Goal: Task Accomplishment & Management: Manage account settings

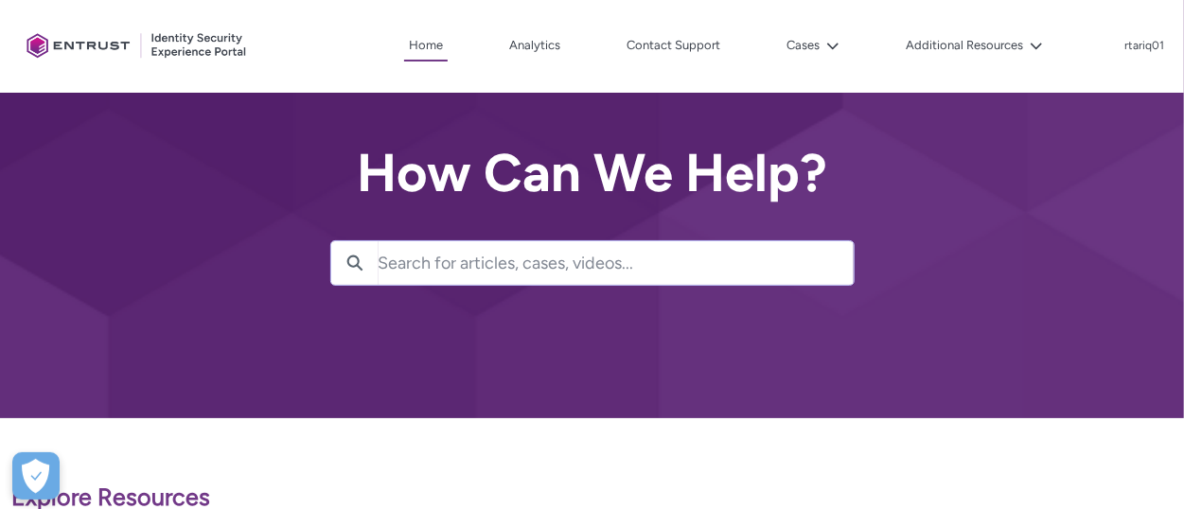
scroll to position [54, 0]
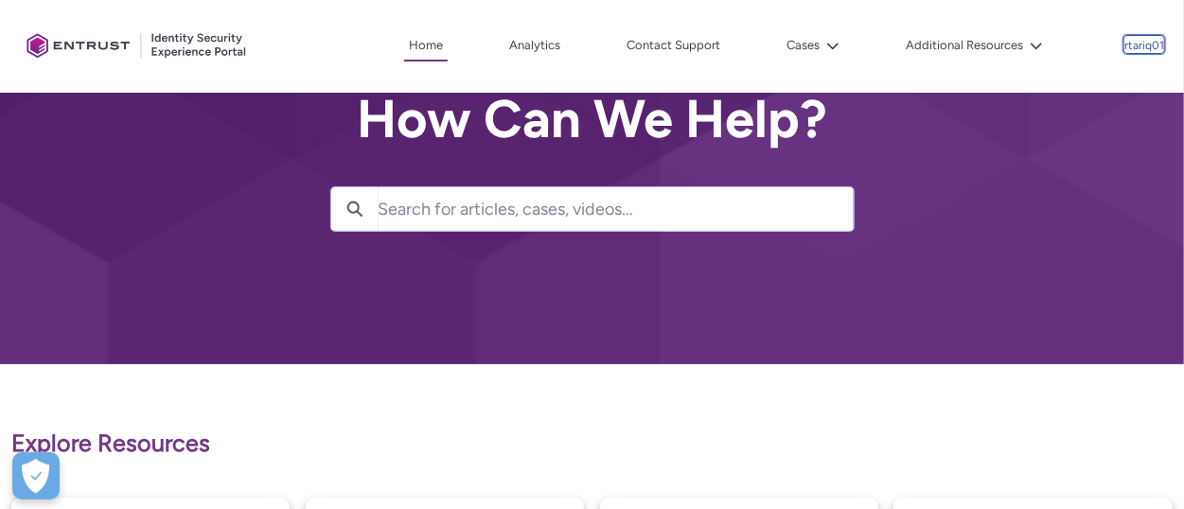
click at [946, 44] on p "rtariq01" at bounding box center [1144, 46] width 40 height 13
click at [923, 89] on div "Client Portal Home Analytics Contact Support Cases Additional Resources More rt…" at bounding box center [592, 46] width 1146 height 93
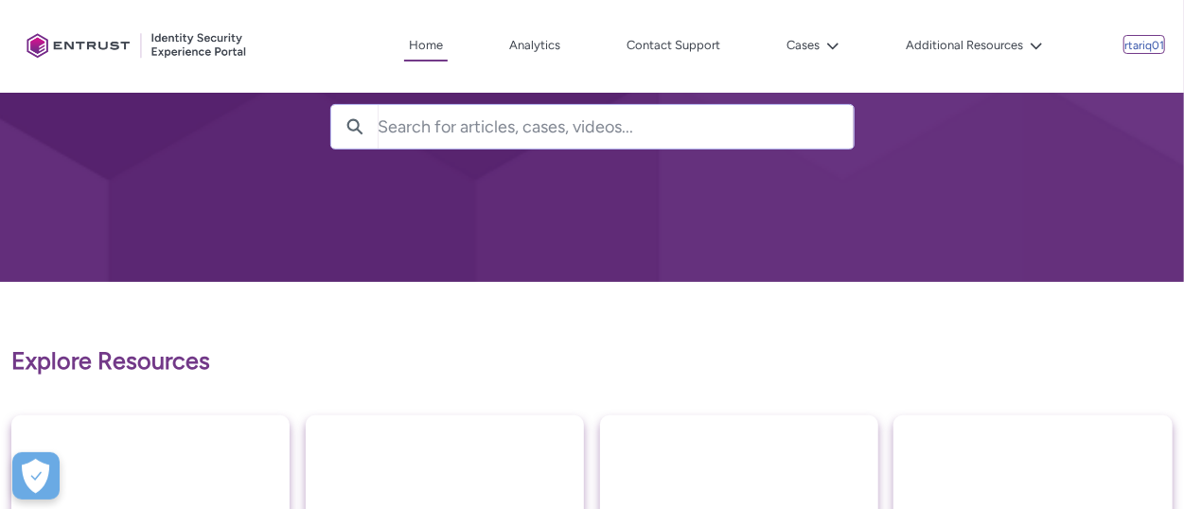
scroll to position [134, 0]
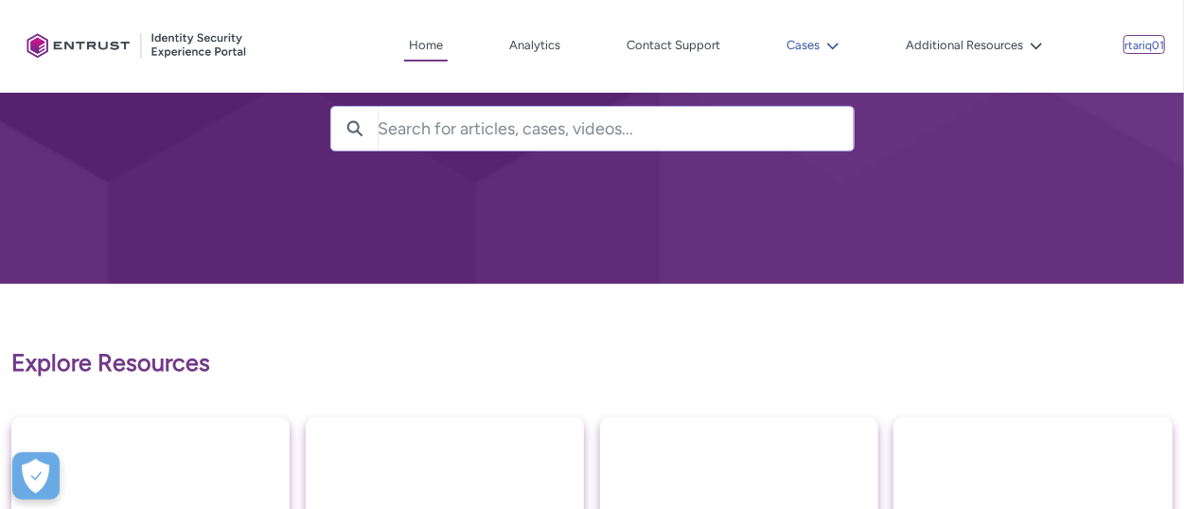
click at [844, 47] on button "Cases" at bounding box center [813, 45] width 62 height 28
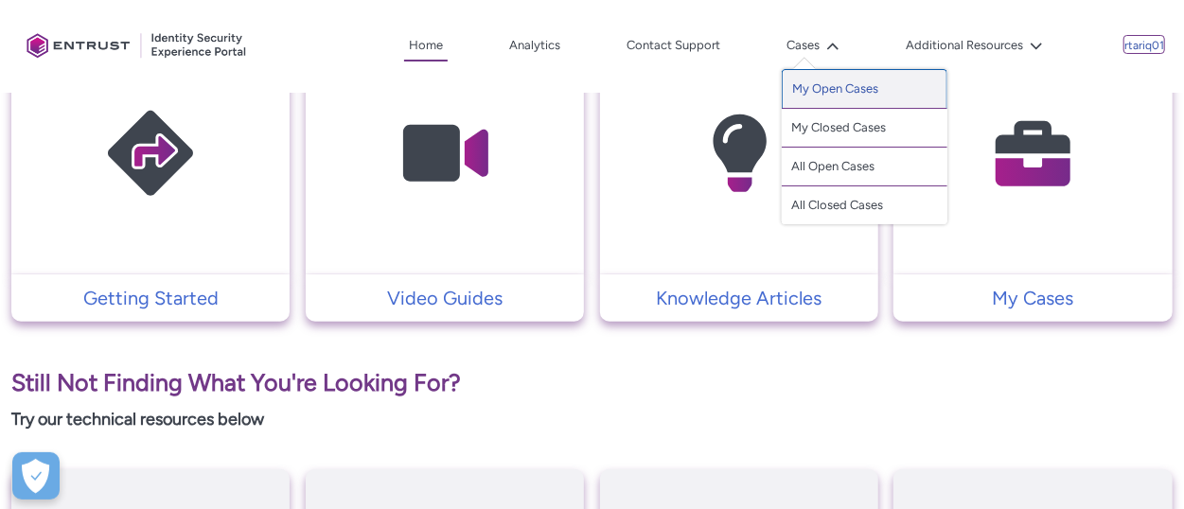
scroll to position [560, 0]
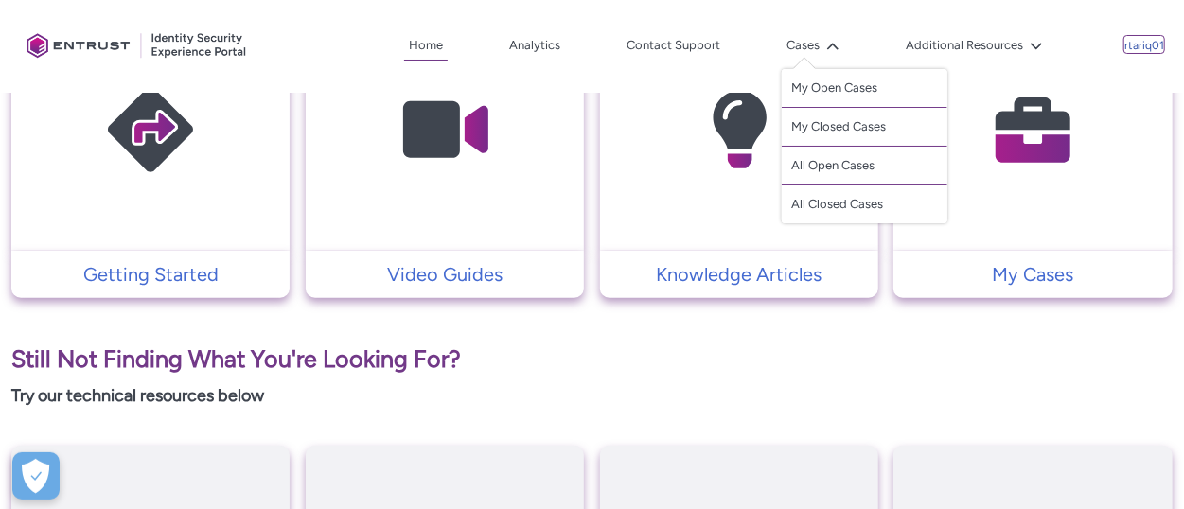
click at [946, 174] on img at bounding box center [1033, 129] width 180 height 203
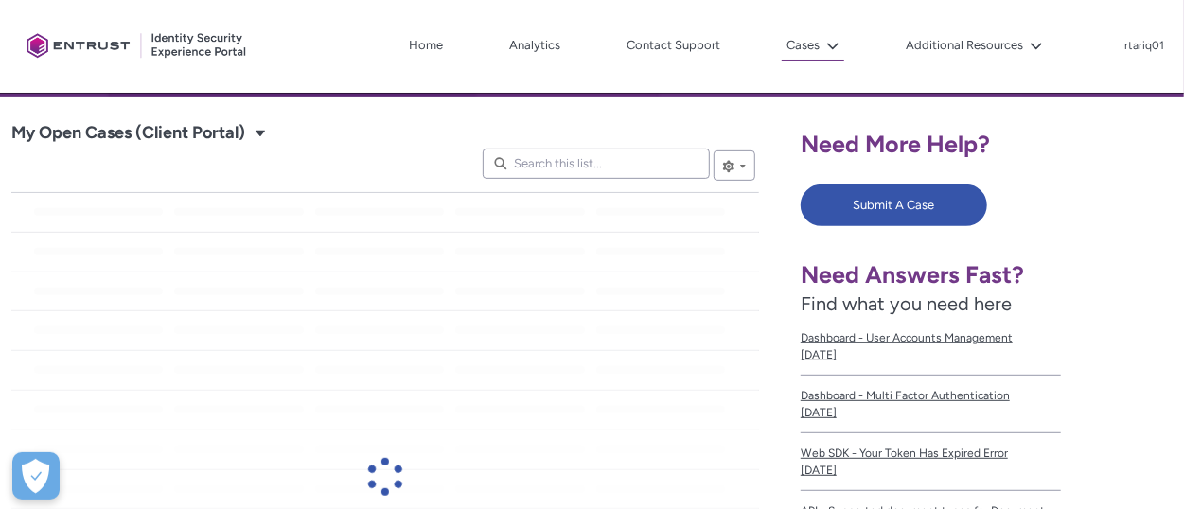
scroll to position [273, 0]
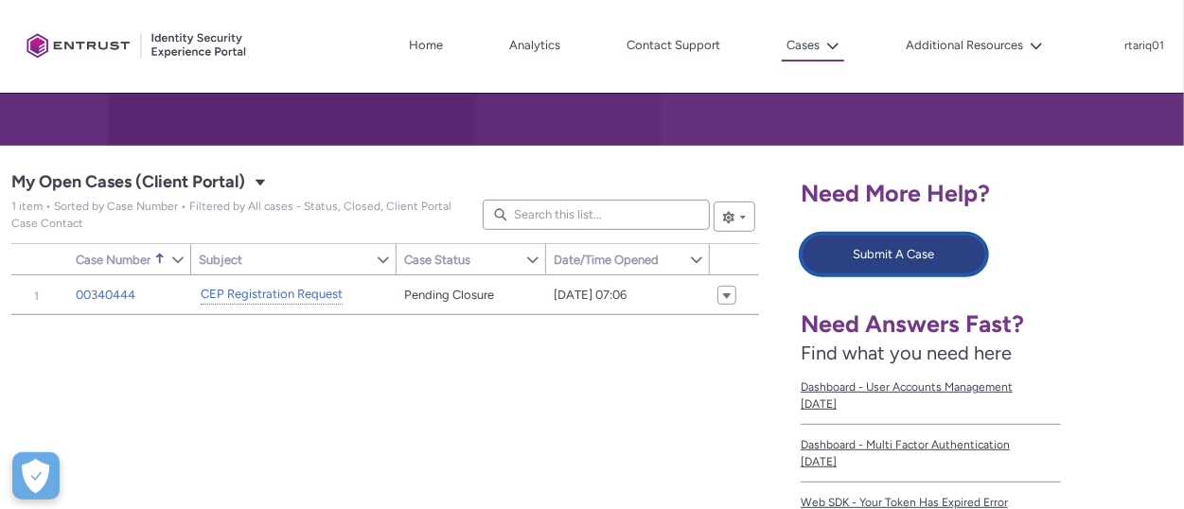
drag, startPoint x: 922, startPoint y: 255, endPoint x: 759, endPoint y: 411, distance: 225.5
click at [794, 413] on div "Need More Help? Submit A Case Need Answers Fast? Find what you need here Dashbo…" at bounding box center [986, 485] width 395 height 678
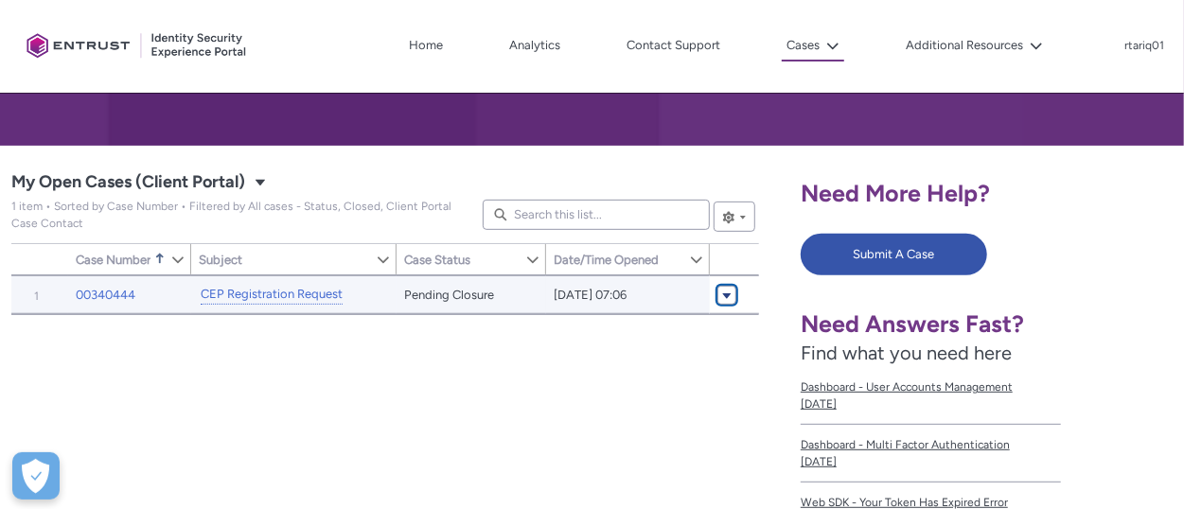
click at [727, 294] on span "My Open Cases (Client Portal)" at bounding box center [726, 295] width 11 height 14
click at [279, 293] on link "CEP Registration Request" at bounding box center [272, 295] width 142 height 20
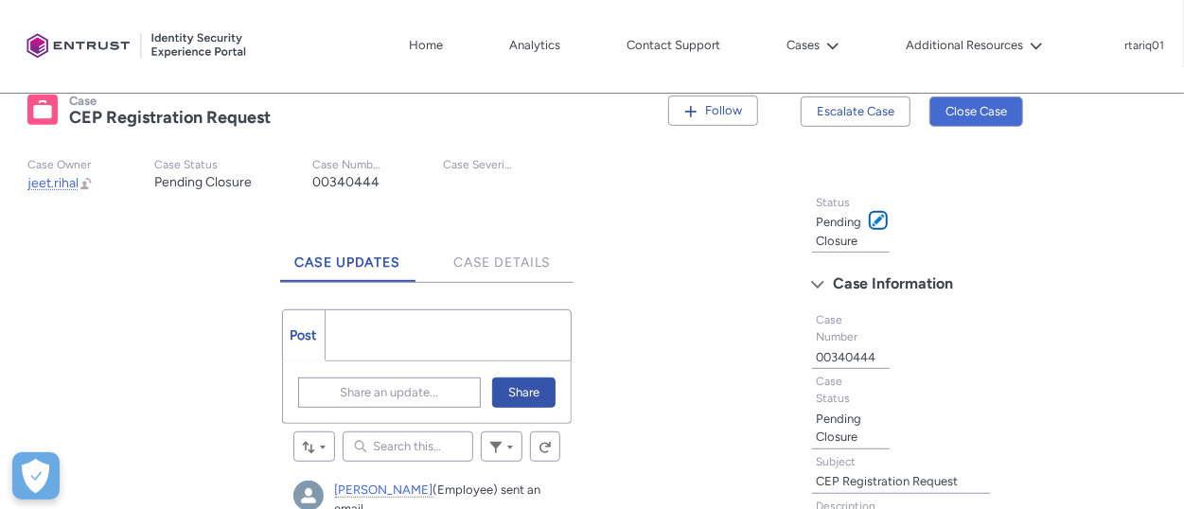
click at [877, 214] on span at bounding box center [877, 220] width 13 height 13
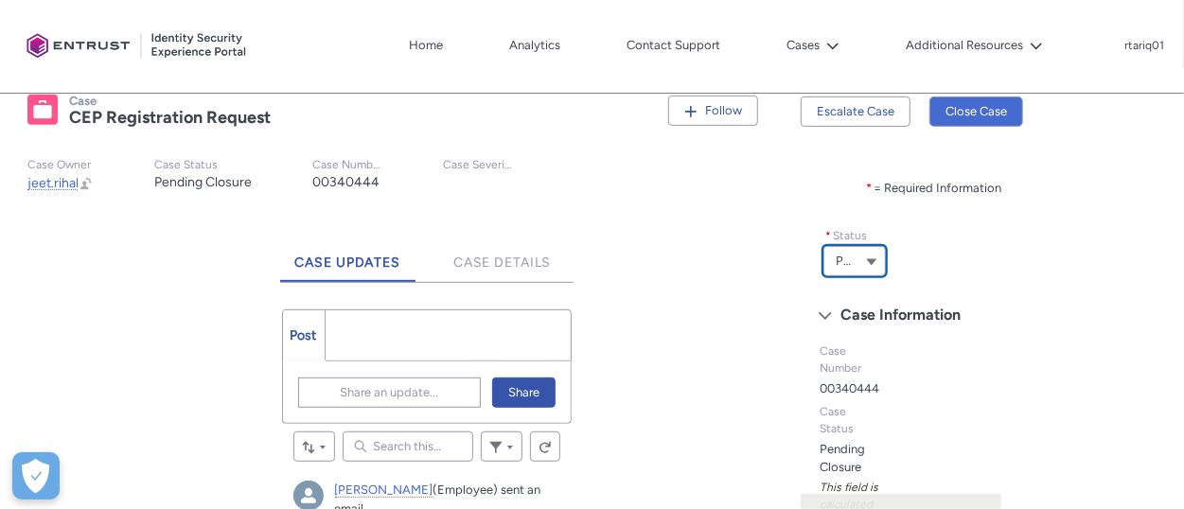
click at [878, 262] on button "Pending Closure" at bounding box center [854, 261] width 62 height 30
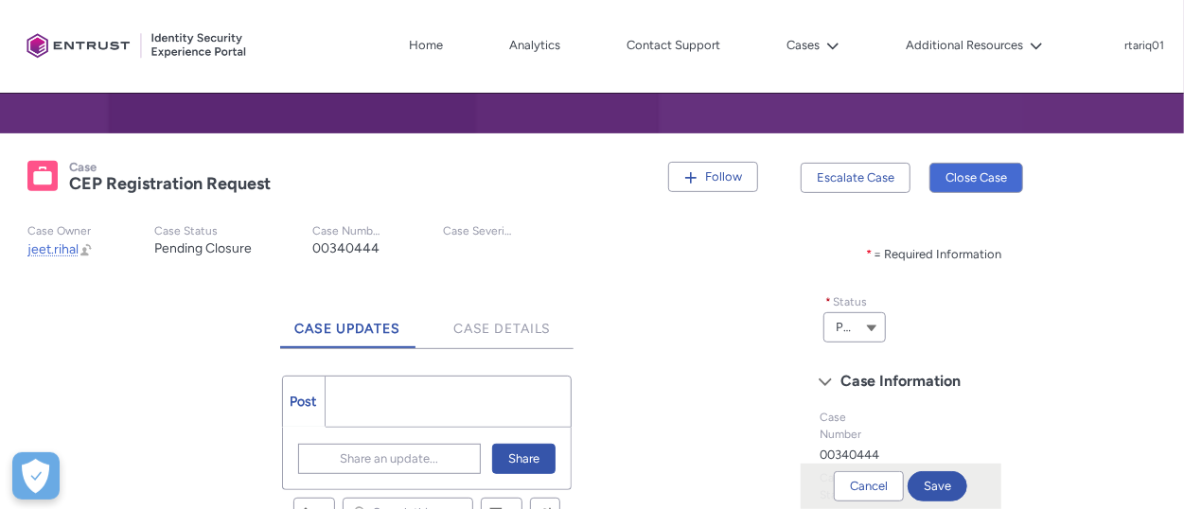
scroll to position [275, 0]
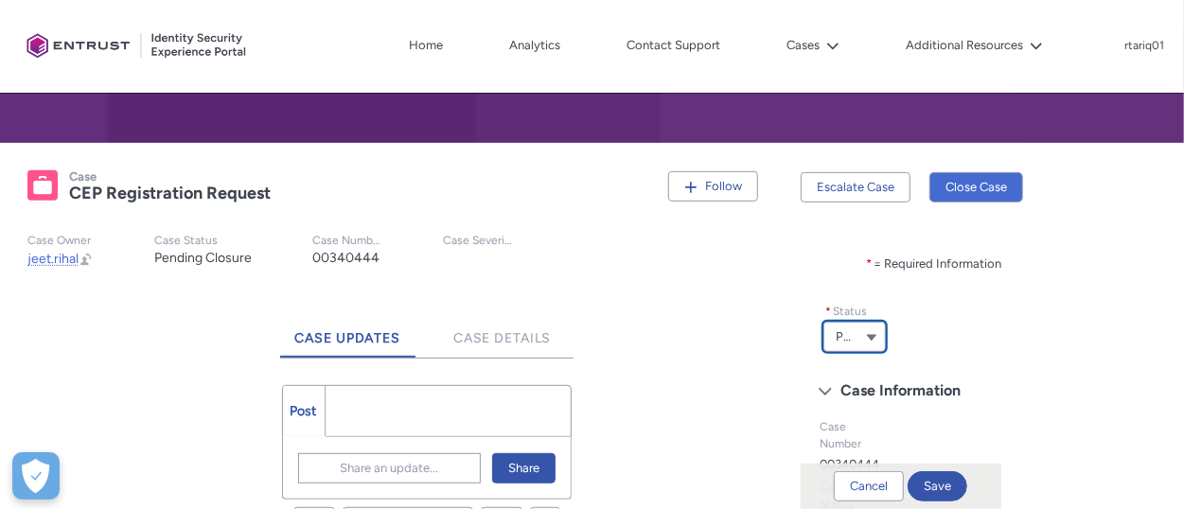
click at [875, 341] on button "Pending Closure" at bounding box center [854, 337] width 62 height 30
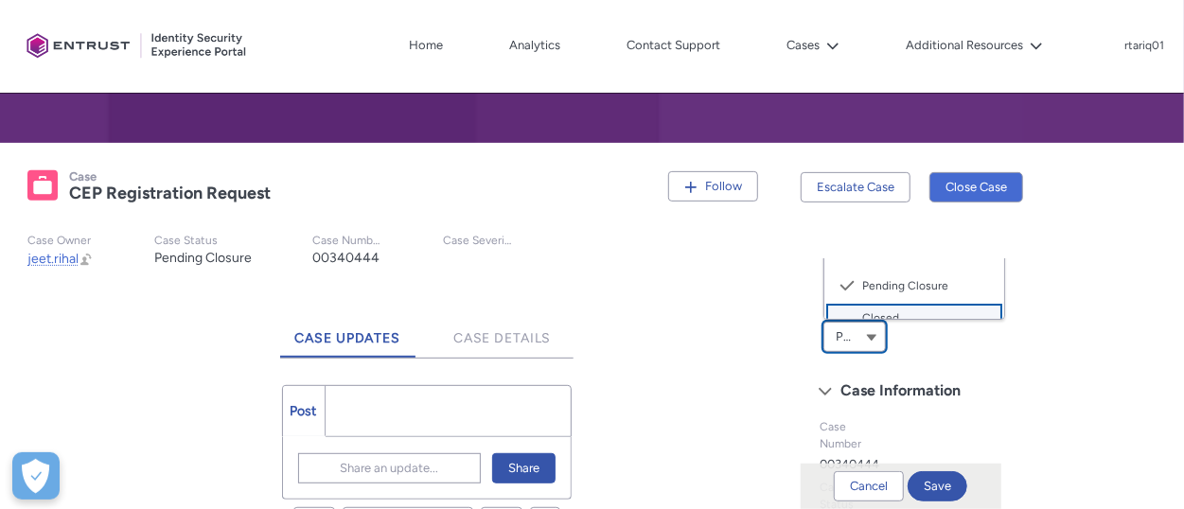
type lightning-combobox "Closed"
type lightning-picklist "Closed"
type records-record-picklist "Closed"
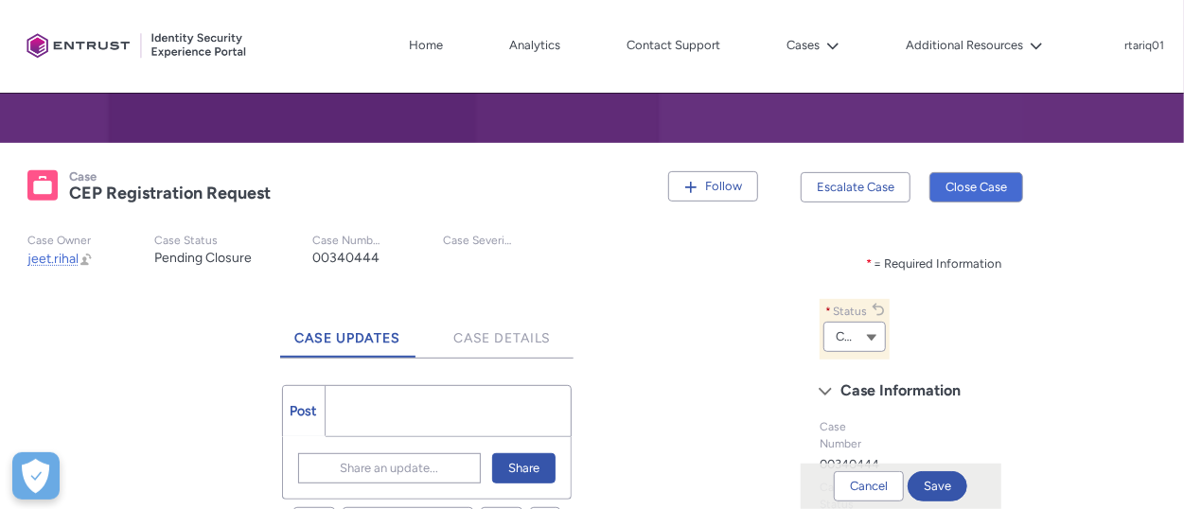
click at [1026, 339] on div "Tabs * = Required Information * Status Closed --None-- New Open In Progress On …" at bounding box center [986, 518] width 372 height 519
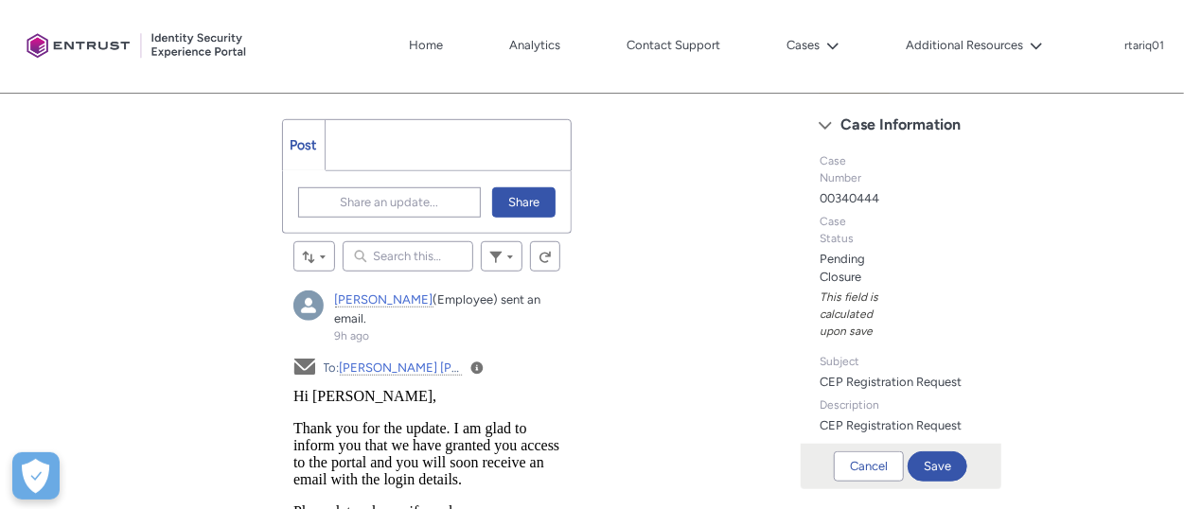
scroll to position [513, 0]
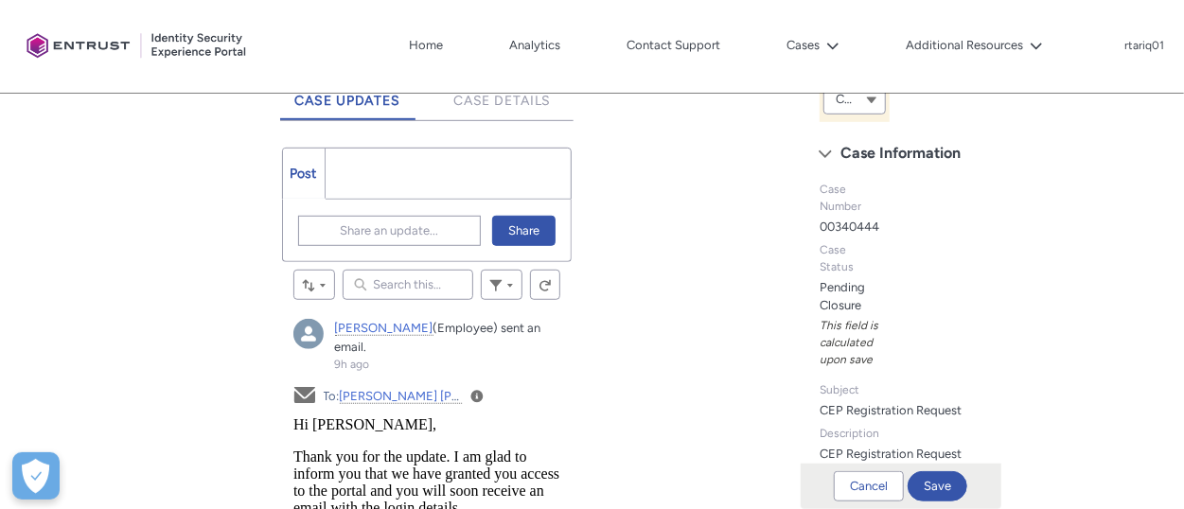
click at [398, 160] on ul "Post More" at bounding box center [427, 174] width 290 height 52
click at [375, 170] on ul "Post More" at bounding box center [427, 174] width 290 height 52
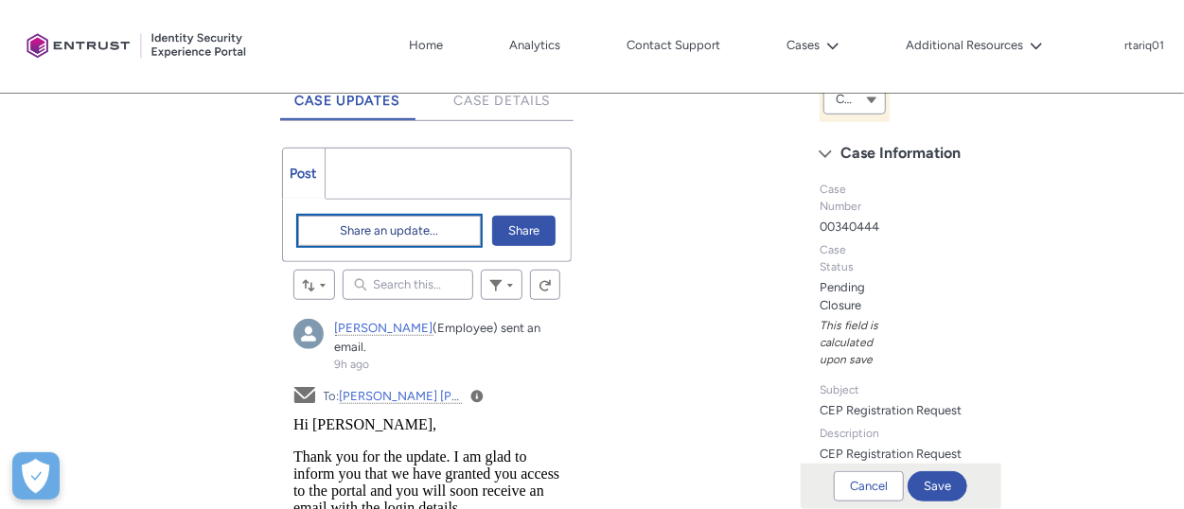
click at [378, 225] on span "Share an update..." at bounding box center [389, 231] width 98 height 28
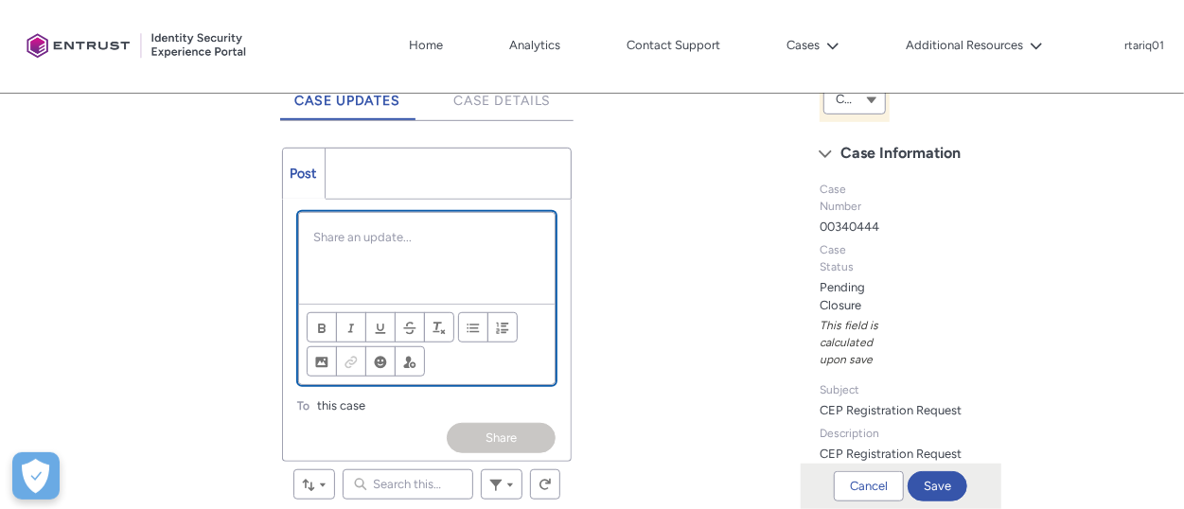
scroll to position [307, 0]
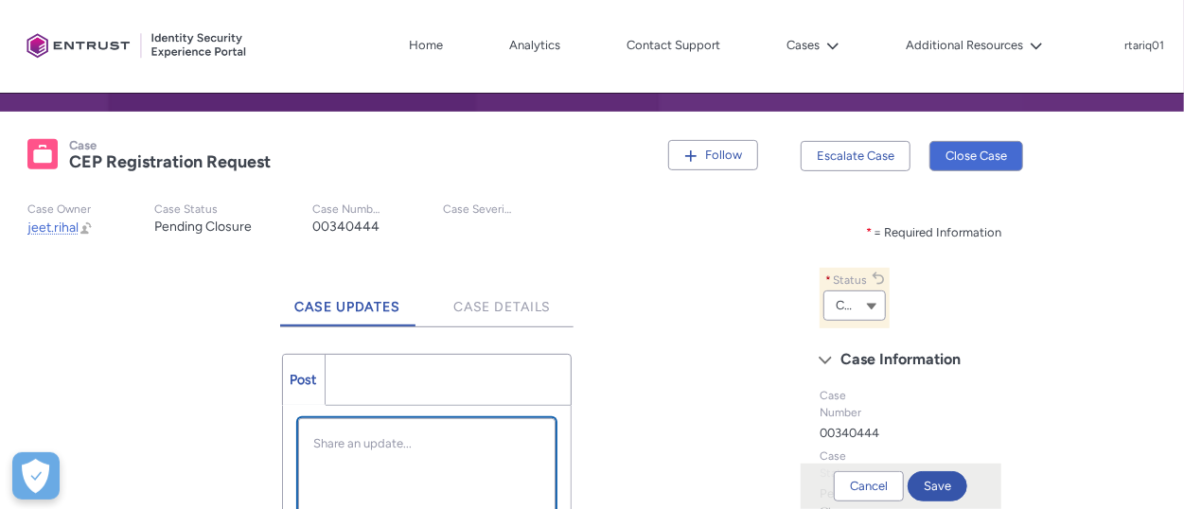
click at [413, 455] on div "Chatter Publisher" at bounding box center [427, 464] width 256 height 91
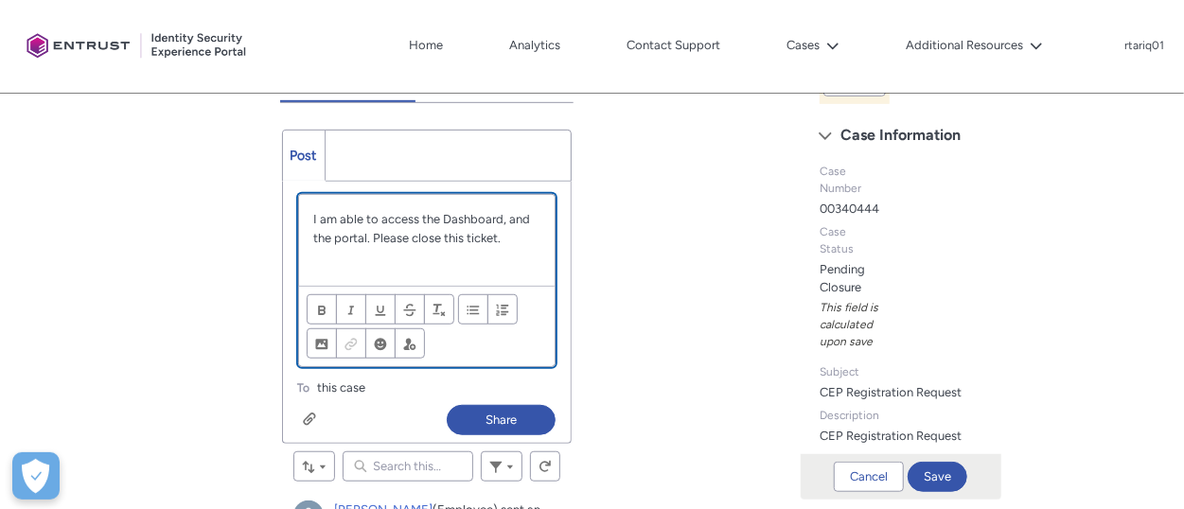
scroll to position [579, 0]
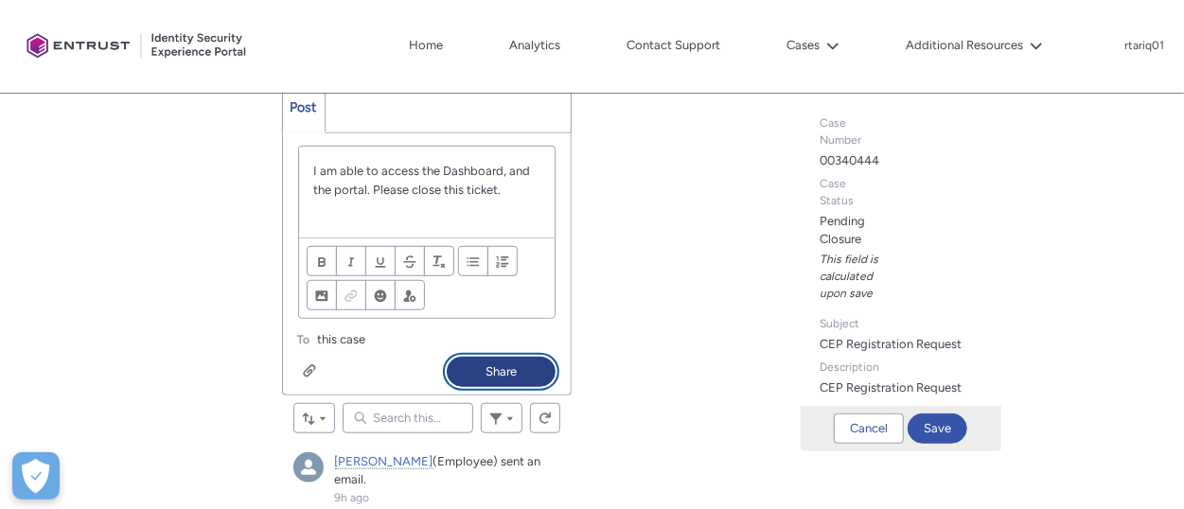
click at [507, 361] on button "Share" at bounding box center [501, 372] width 109 height 30
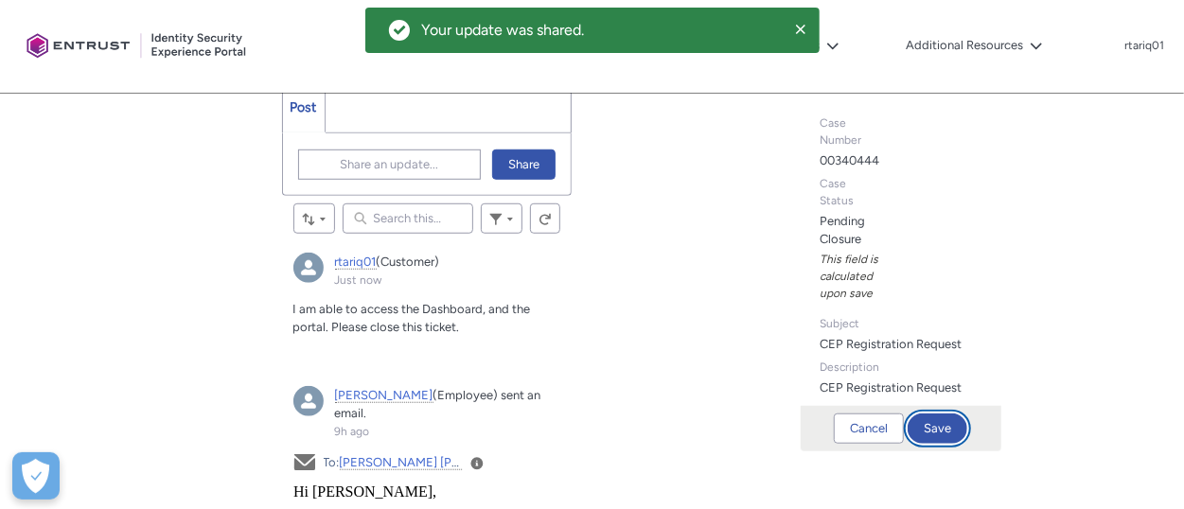
click at [940, 427] on button "Save" at bounding box center [937, 428] width 60 height 30
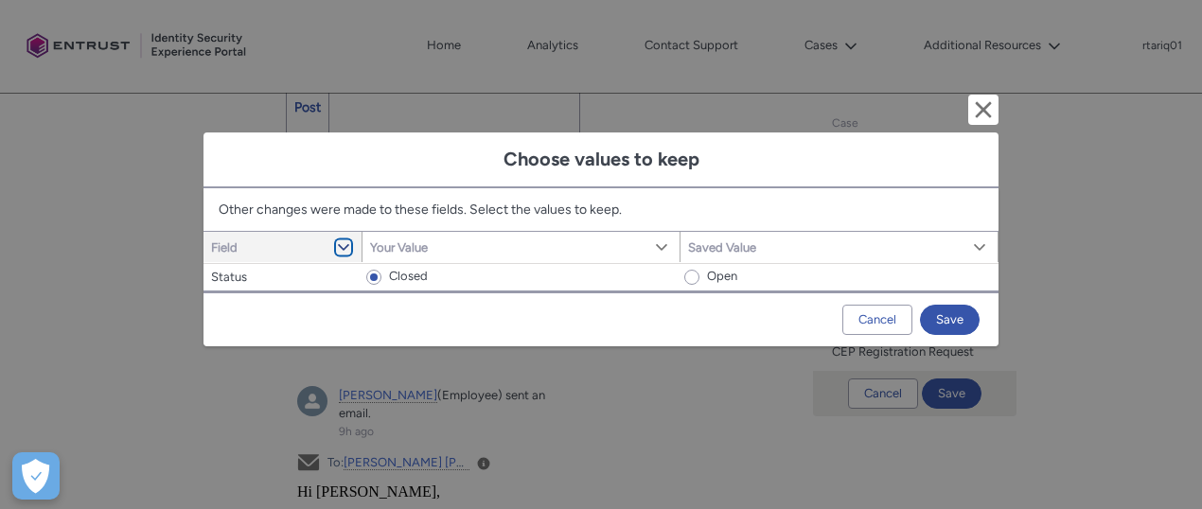
click at [345, 250] on lightning-primitive-icon "Field" at bounding box center [343, 247] width 13 height 14
click at [302, 290] on div "Field Show Field column actions Wrap text Clip text Your Value Show Your Value …" at bounding box center [600, 277] width 795 height 28
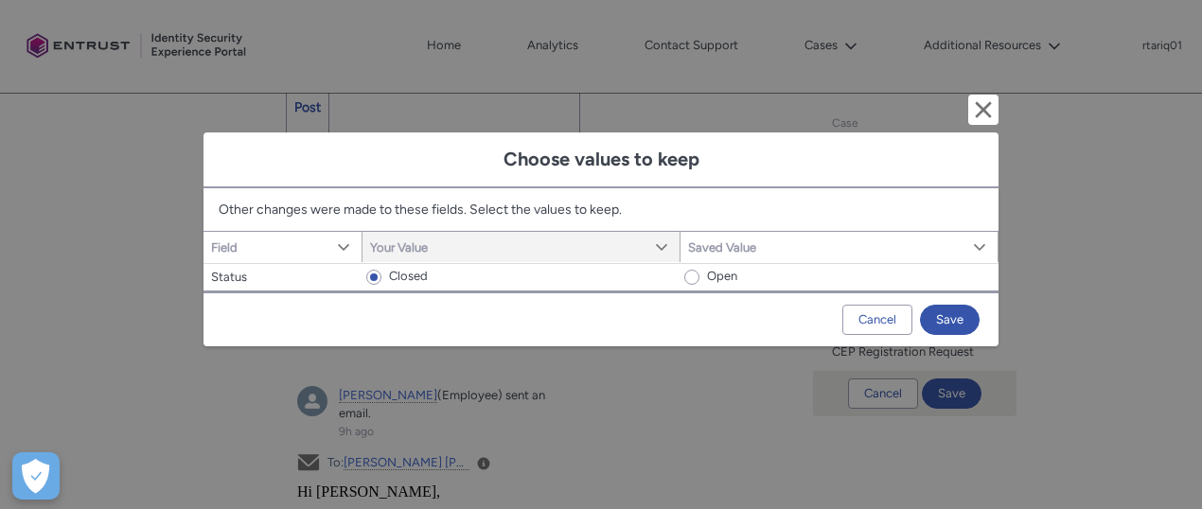
click at [559, 245] on span "Your Value Show Your Value column actions" at bounding box center [521, 247] width 318 height 30
click at [629, 325] on div "Cancel Save" at bounding box center [600, 318] width 795 height 55
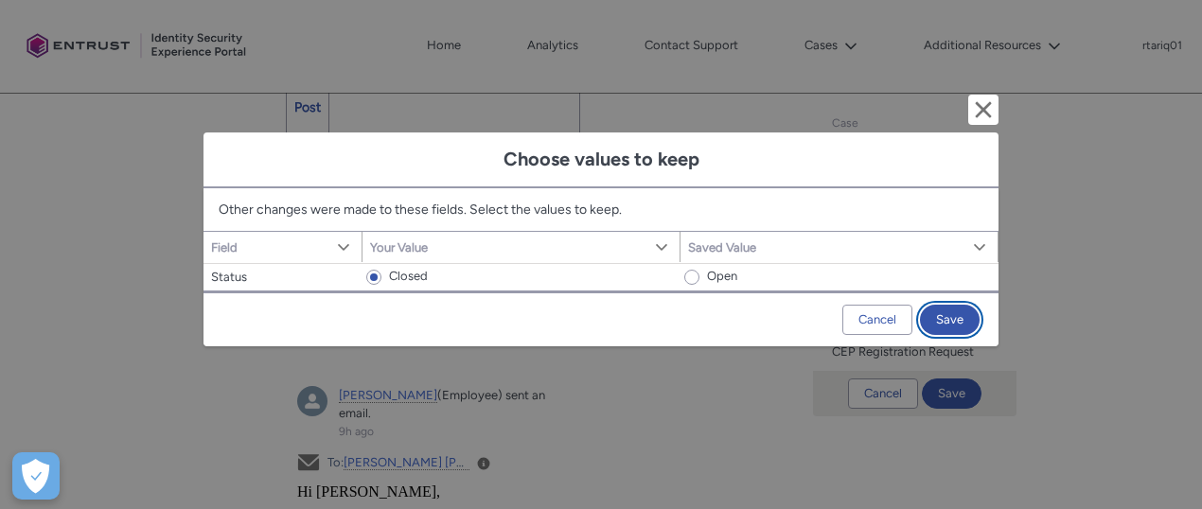
click at [954, 311] on button "Save" at bounding box center [950, 320] width 60 height 30
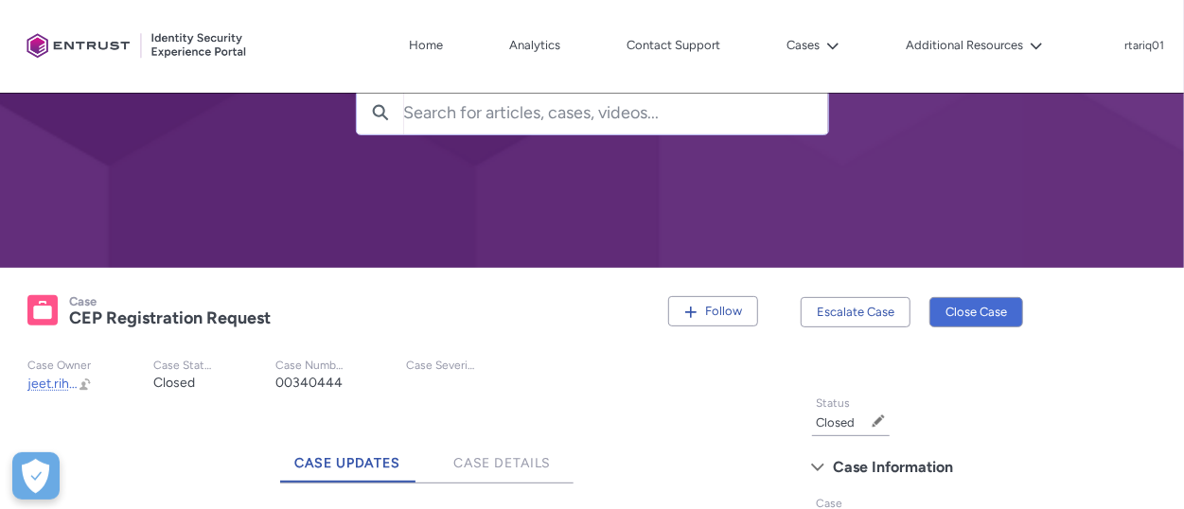
scroll to position [124, 0]
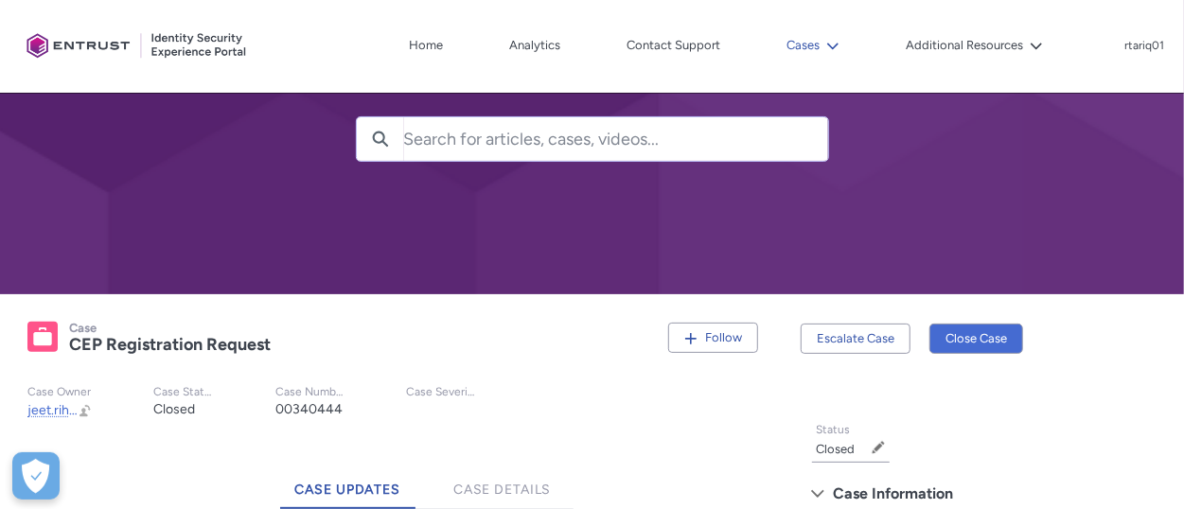
click at [817, 47] on button "Cases" at bounding box center [813, 45] width 62 height 28
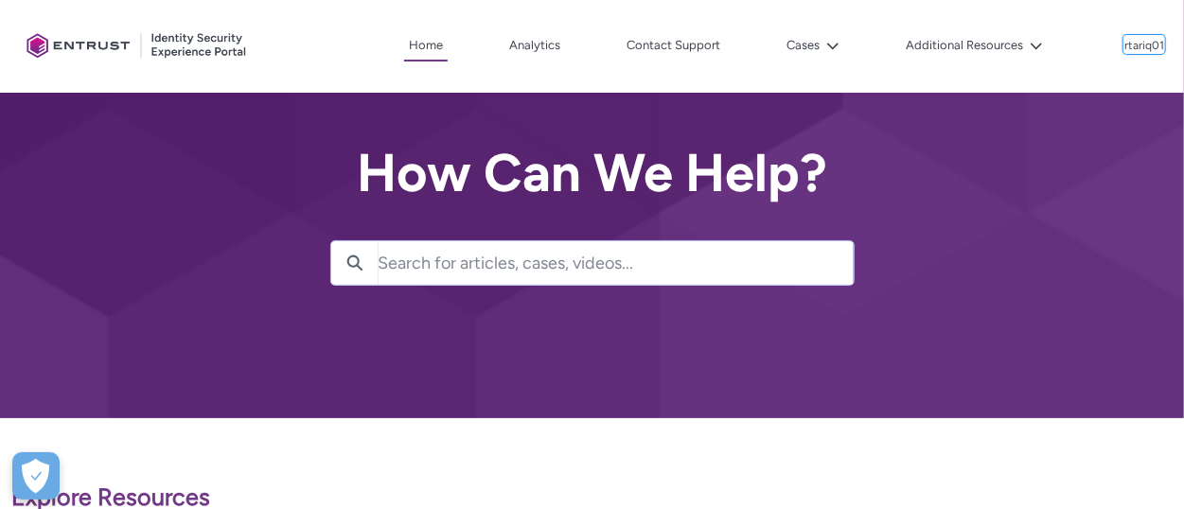
click at [1139, 47] on p "rtariq01" at bounding box center [1144, 46] width 40 height 13
click at [1099, 100] on link "Log Out" at bounding box center [1119, 86] width 89 height 32
